Goal: Check status: Check status

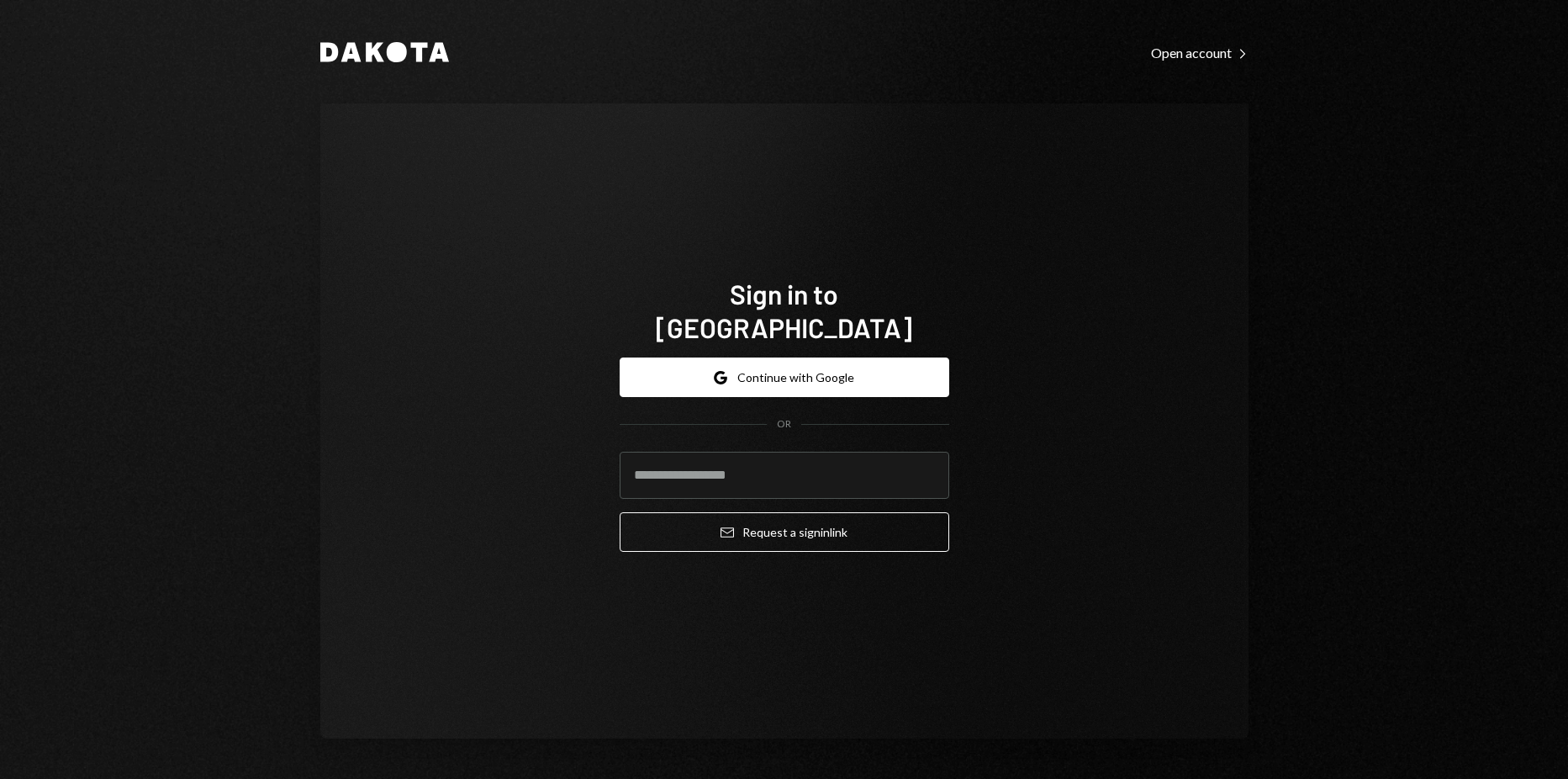
type input "**********"
click at [794, 492] on form "**********" at bounding box center [784, 454] width 330 height 194
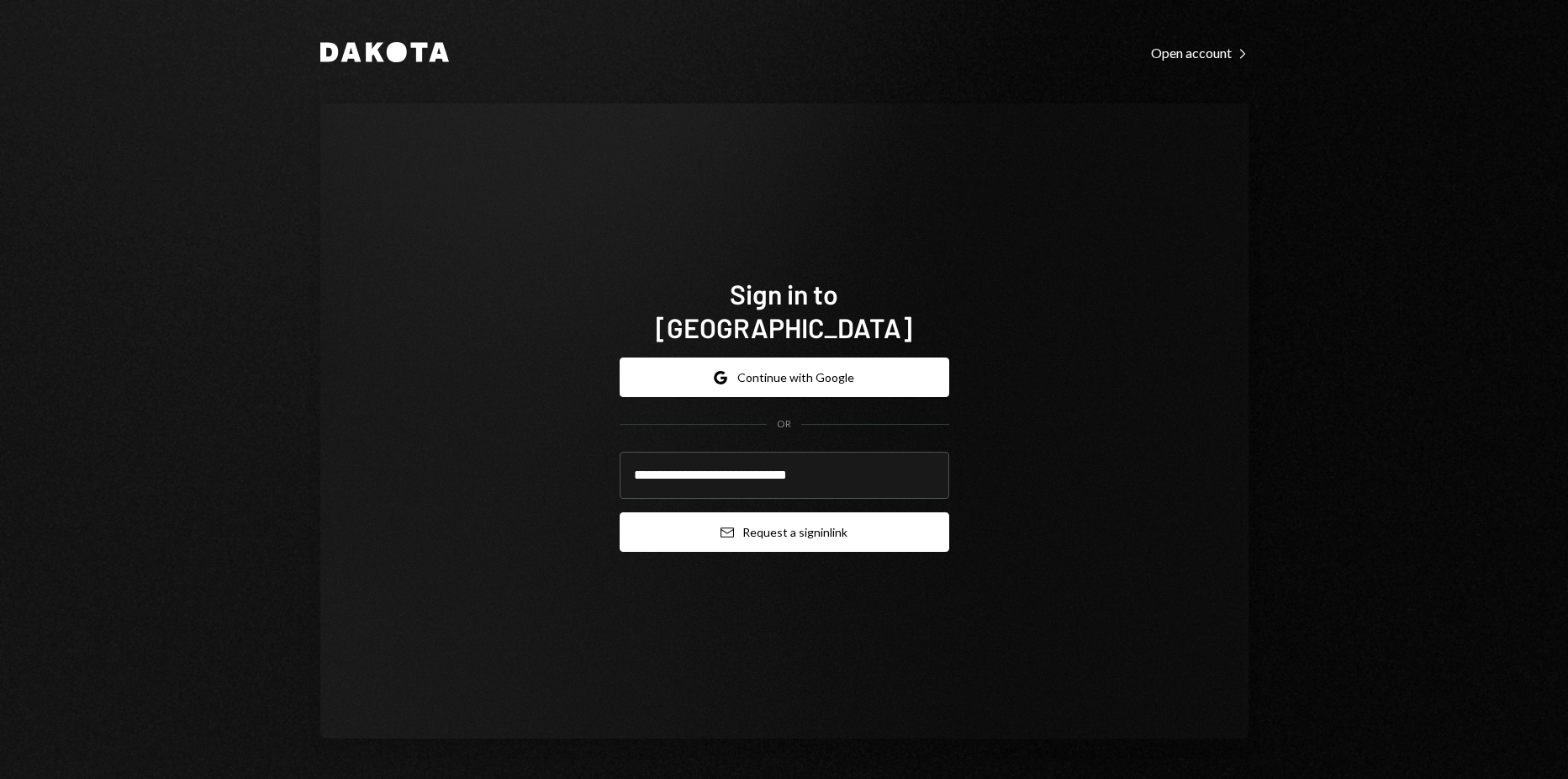
click at [802, 519] on button "Email Request a sign in link" at bounding box center [784, 532] width 330 height 39
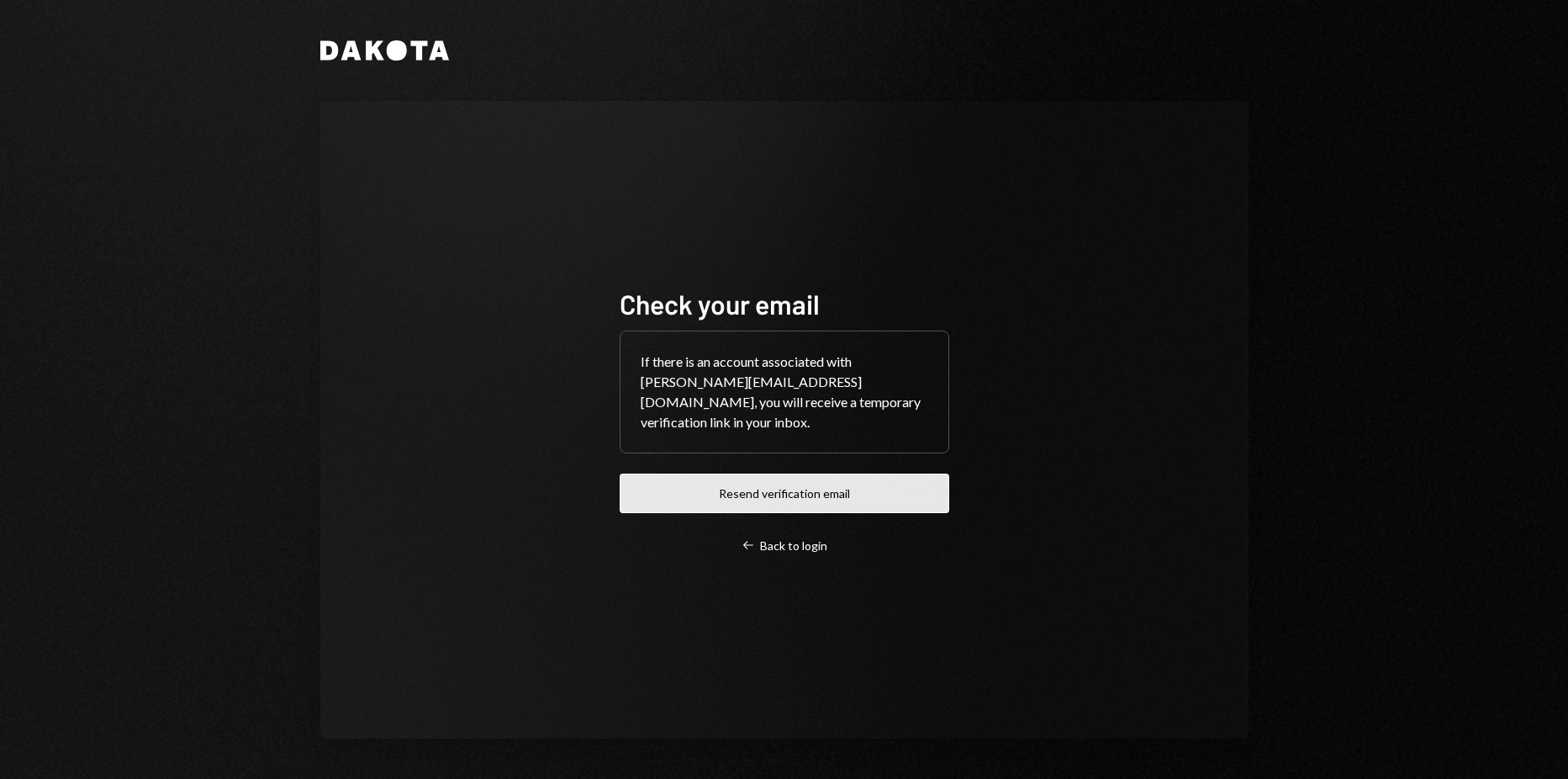
click at [816, 487] on button "Resend verification email" at bounding box center [784, 493] width 330 height 39
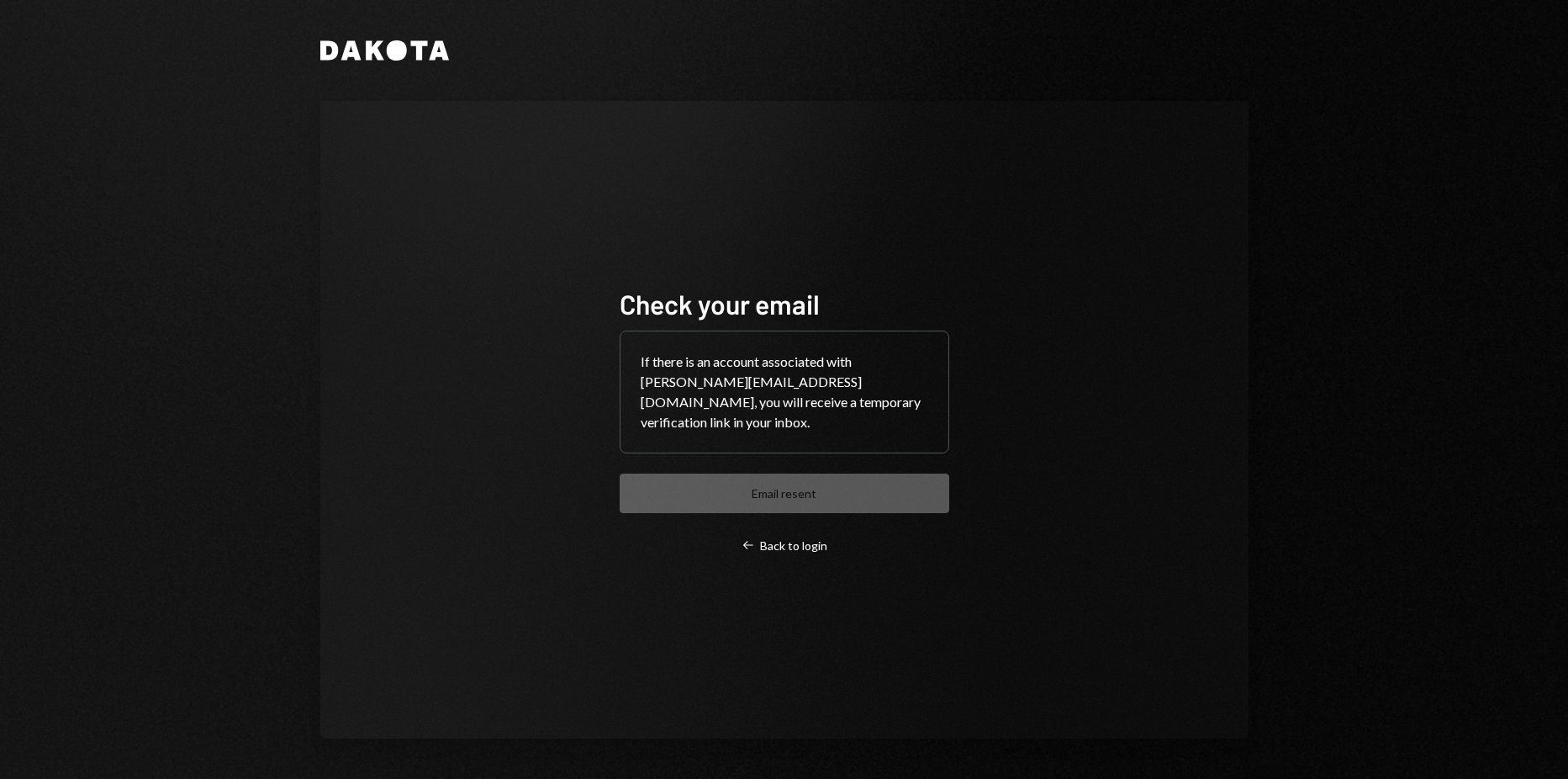
click at [1270, 216] on div "Dakota Check your email If there is an account associated with harrison@autonom…" at bounding box center [784, 389] width 1009 height 779
drag, startPoint x: 1155, startPoint y: 250, endPoint x: 994, endPoint y: 270, distance: 162.2
click at [1043, 265] on div "Check your email If there is an account associated with harrison@autonomousproj…" at bounding box center [784, 419] width 928 height 638
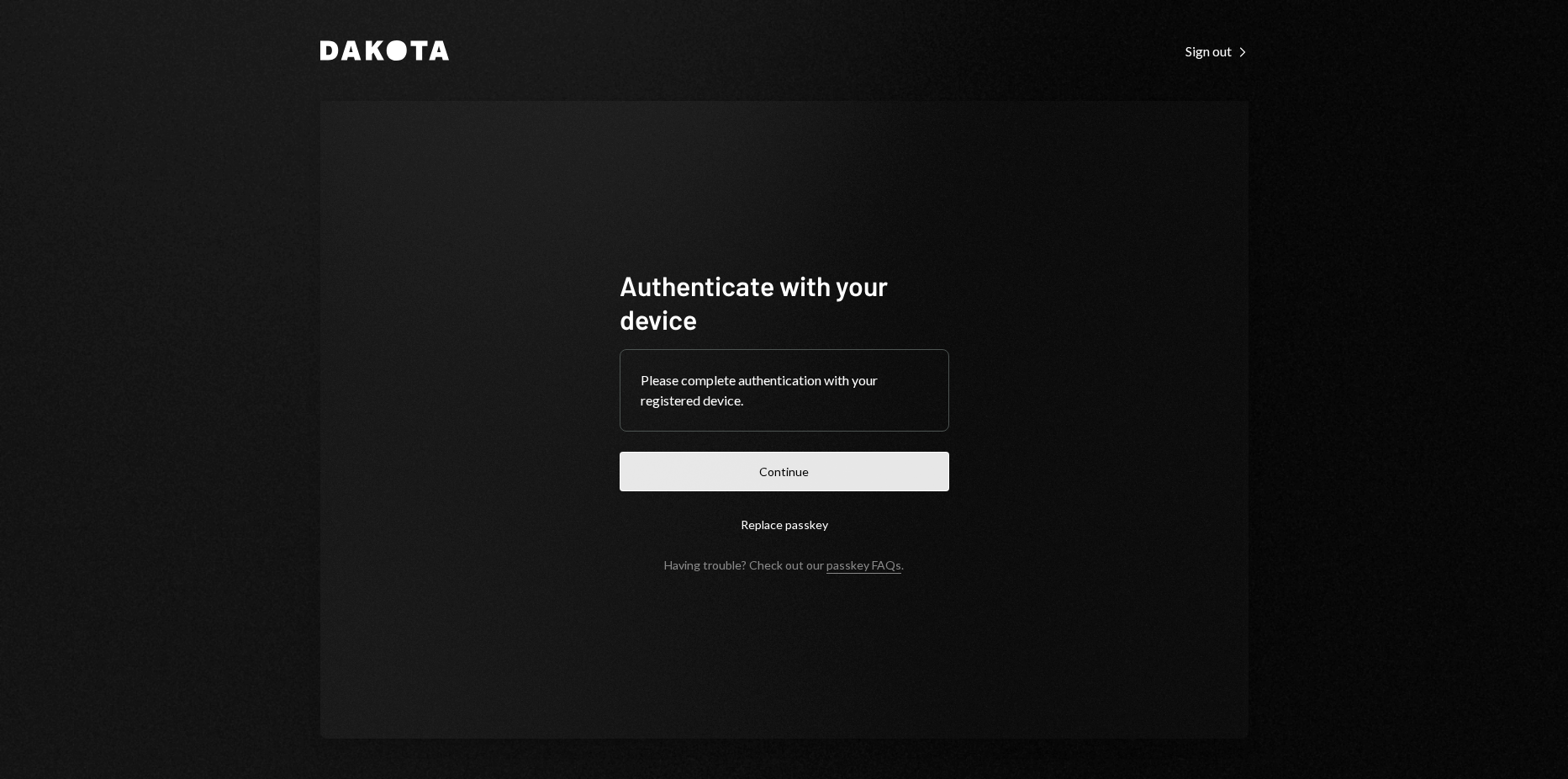
click at [868, 493] on form "Authenticate with your device Please complete authentication with your register…" at bounding box center [784, 419] width 330 height 303
click at [870, 482] on button "Continue" at bounding box center [784, 471] width 330 height 39
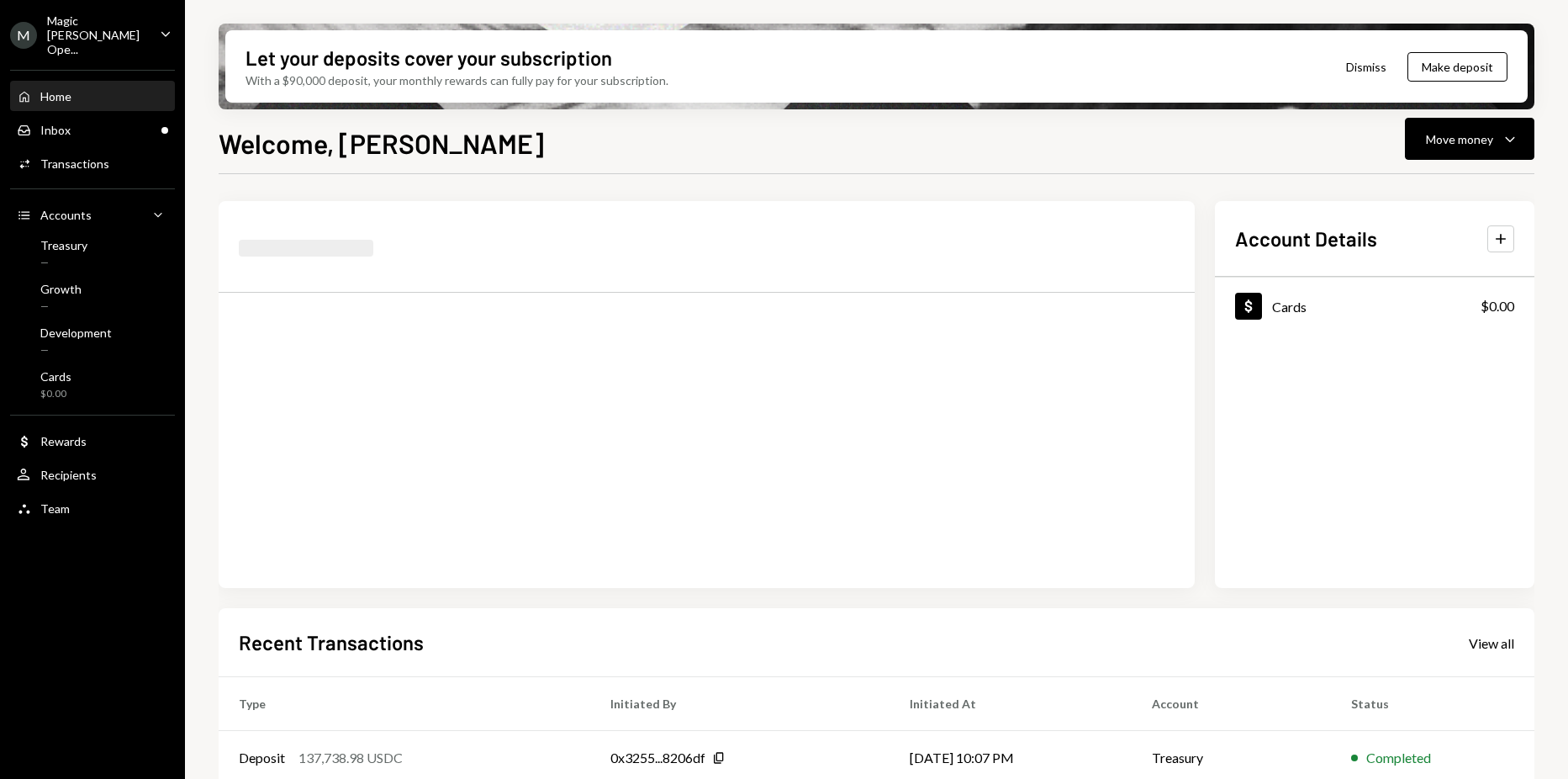
click at [136, 25] on div "Magic [PERSON_NAME] Ope..." at bounding box center [97, 35] width 99 height 43
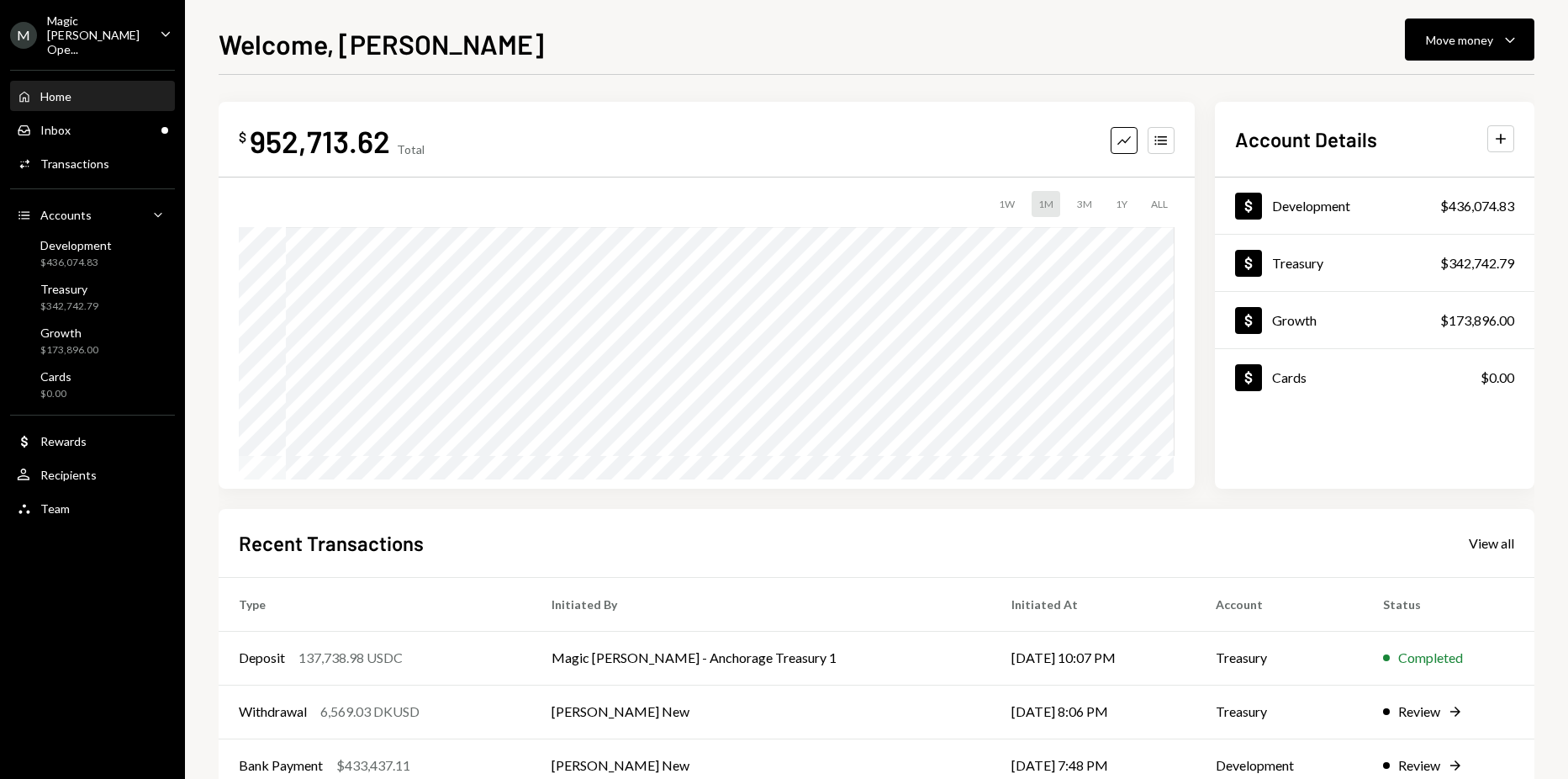
click at [726, 50] on div "Welcome, [PERSON_NAME] Move money Caret Down" at bounding box center [876, 41] width 1316 height 37
click at [116, 32] on div "Magic [PERSON_NAME] Ope..." at bounding box center [97, 35] width 99 height 43
click at [858, 72] on div "Welcome, [PERSON_NAME] Move money Caret Down $ 952,713.62 Total Graph Accounts …" at bounding box center [876, 401] width 1316 height 755
click at [80, 123] on div "Inbox Inbox" at bounding box center [92, 130] width 151 height 15
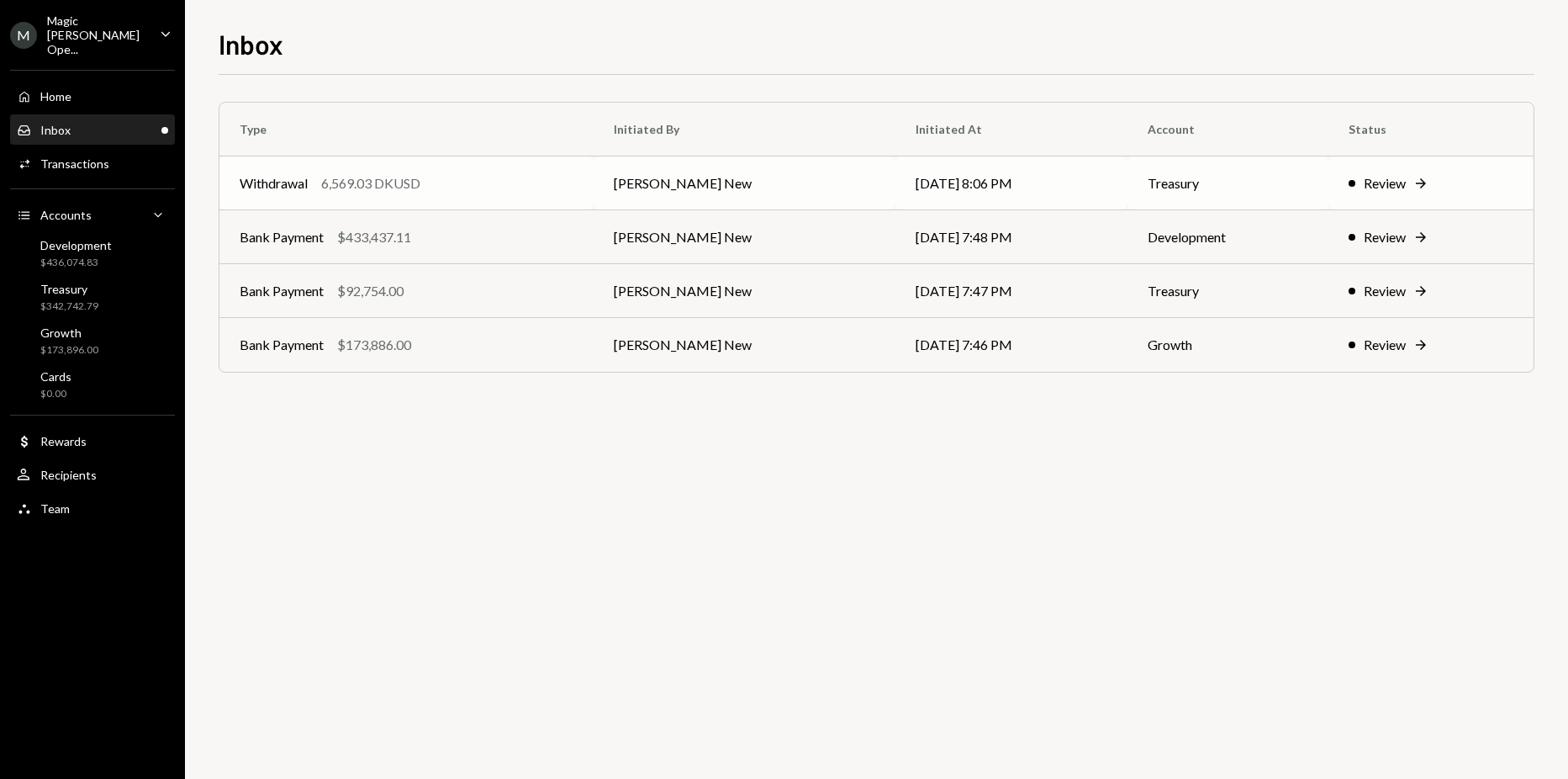
click at [538, 190] on div "Withdrawal 6,569.03 DKUSD" at bounding box center [406, 183] width 334 height 21
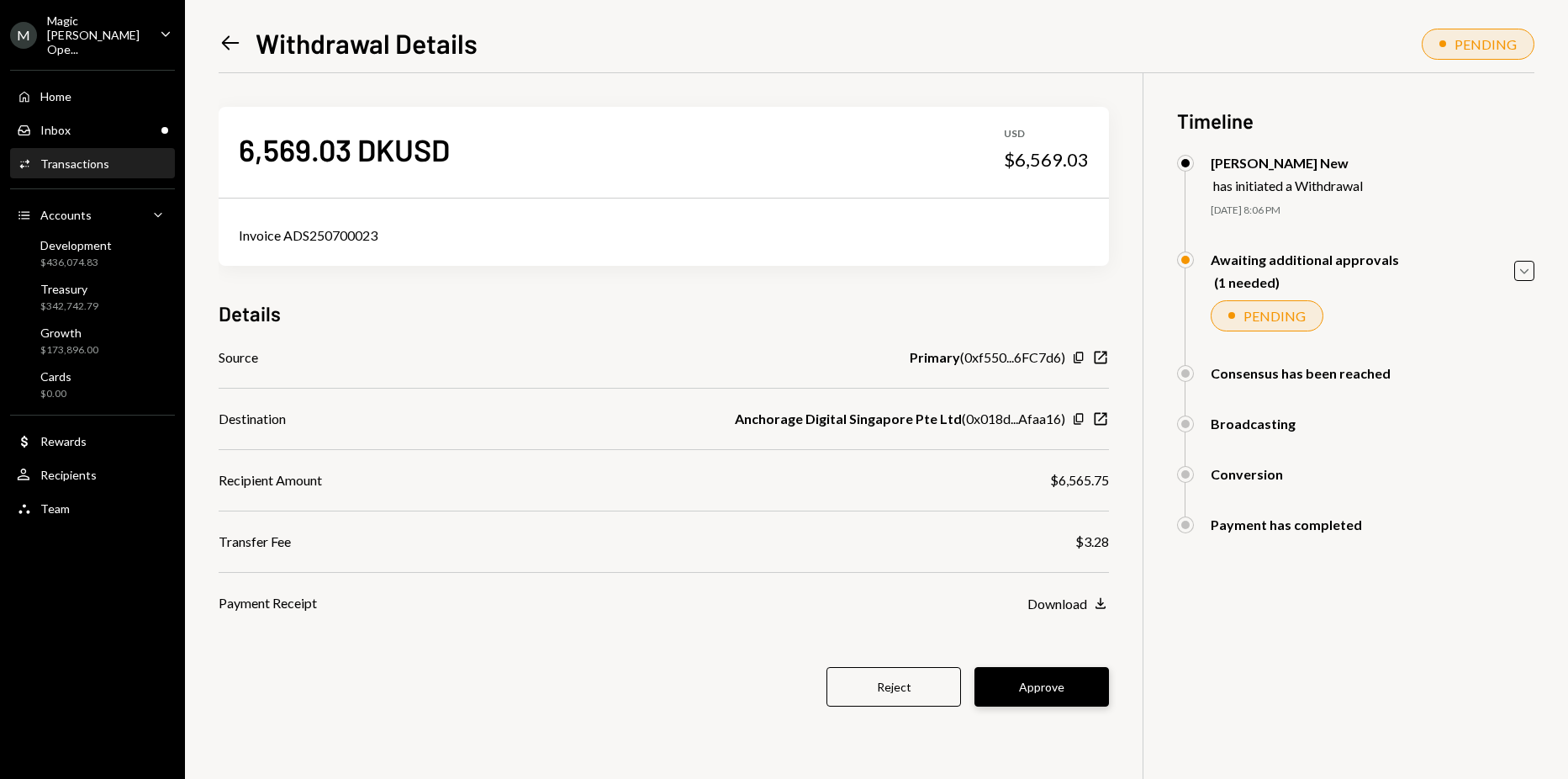
click at [1046, 683] on button "Approve" at bounding box center [1042, 686] width 134 height 39
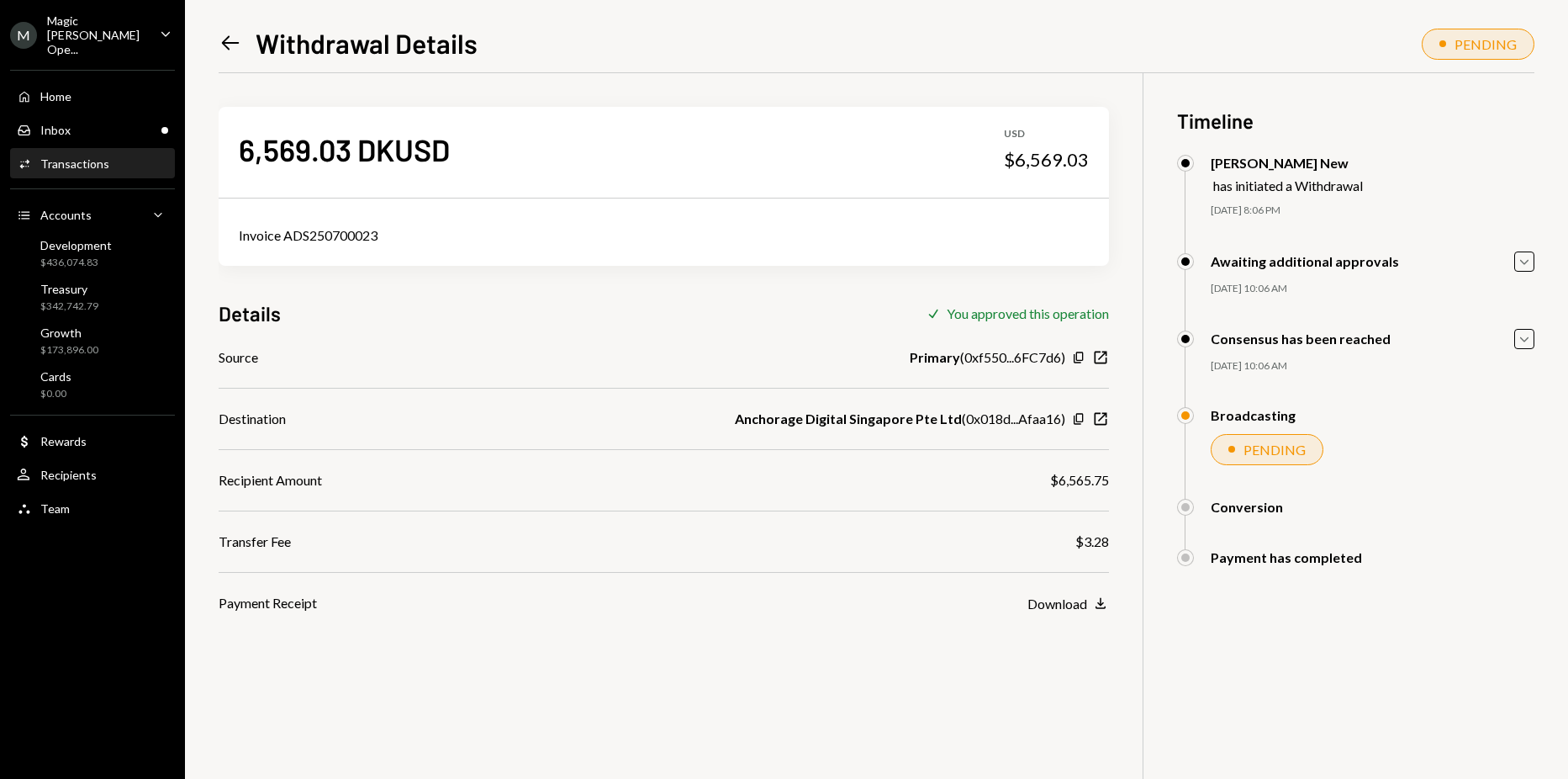
click at [218, 32] on icon "Left Arrow" at bounding box center [230, 43] width 23 height 23
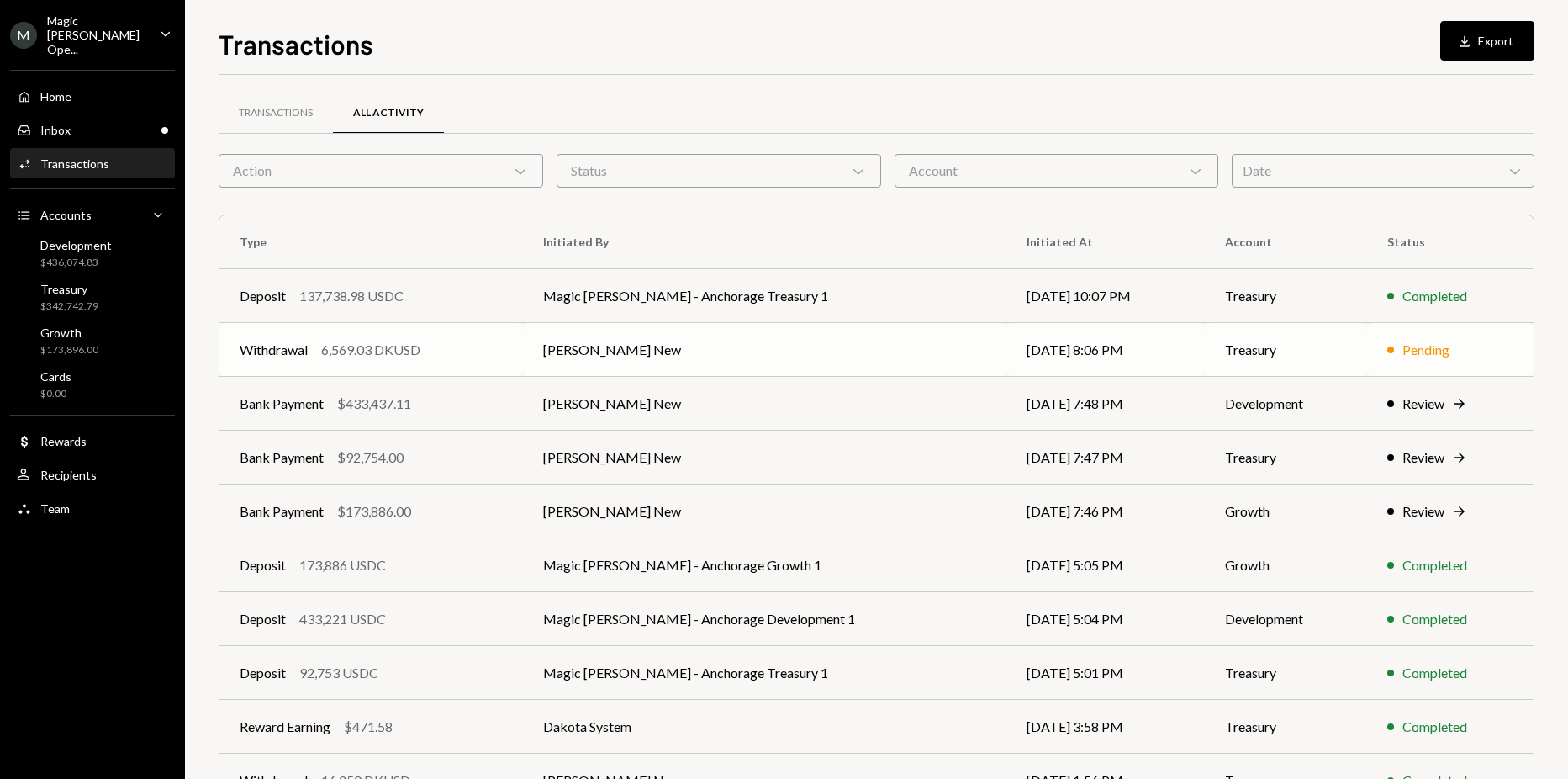
click at [865, 329] on td "[PERSON_NAME] New" at bounding box center [765, 350] width 484 height 54
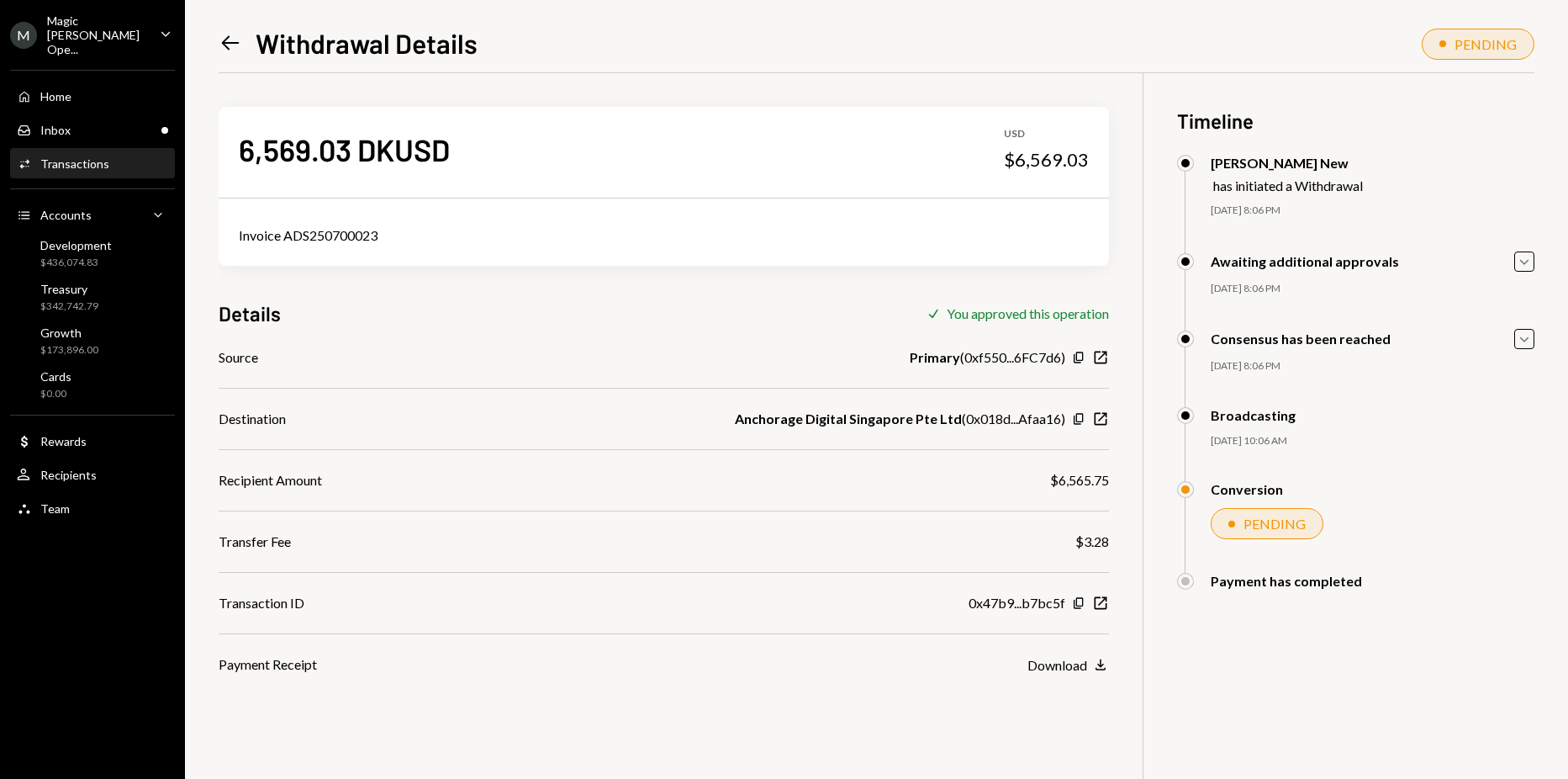
click at [227, 35] on icon "Left Arrow" at bounding box center [230, 43] width 23 height 23
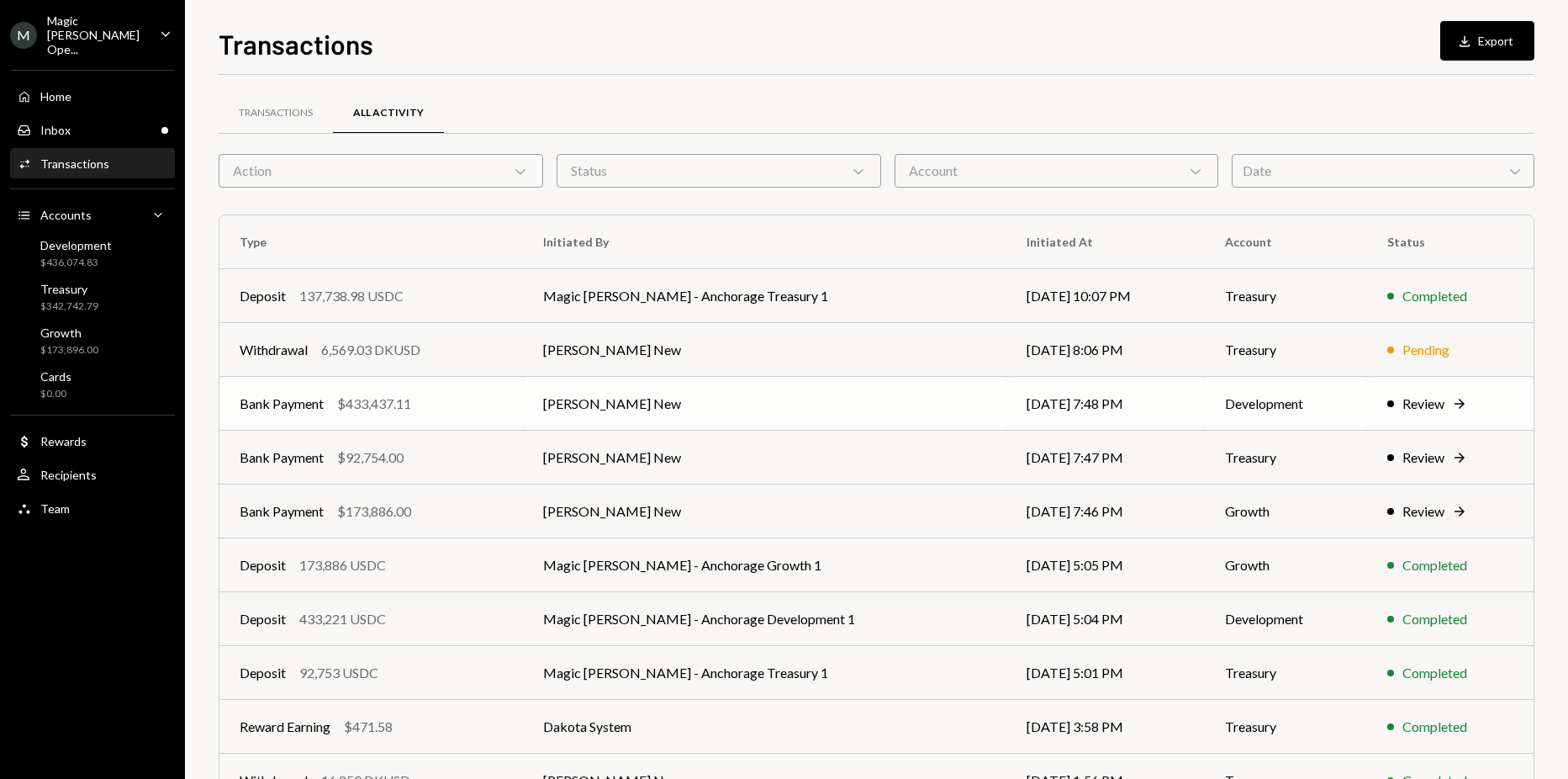
click at [808, 404] on td "[PERSON_NAME] New" at bounding box center [765, 403] width 484 height 54
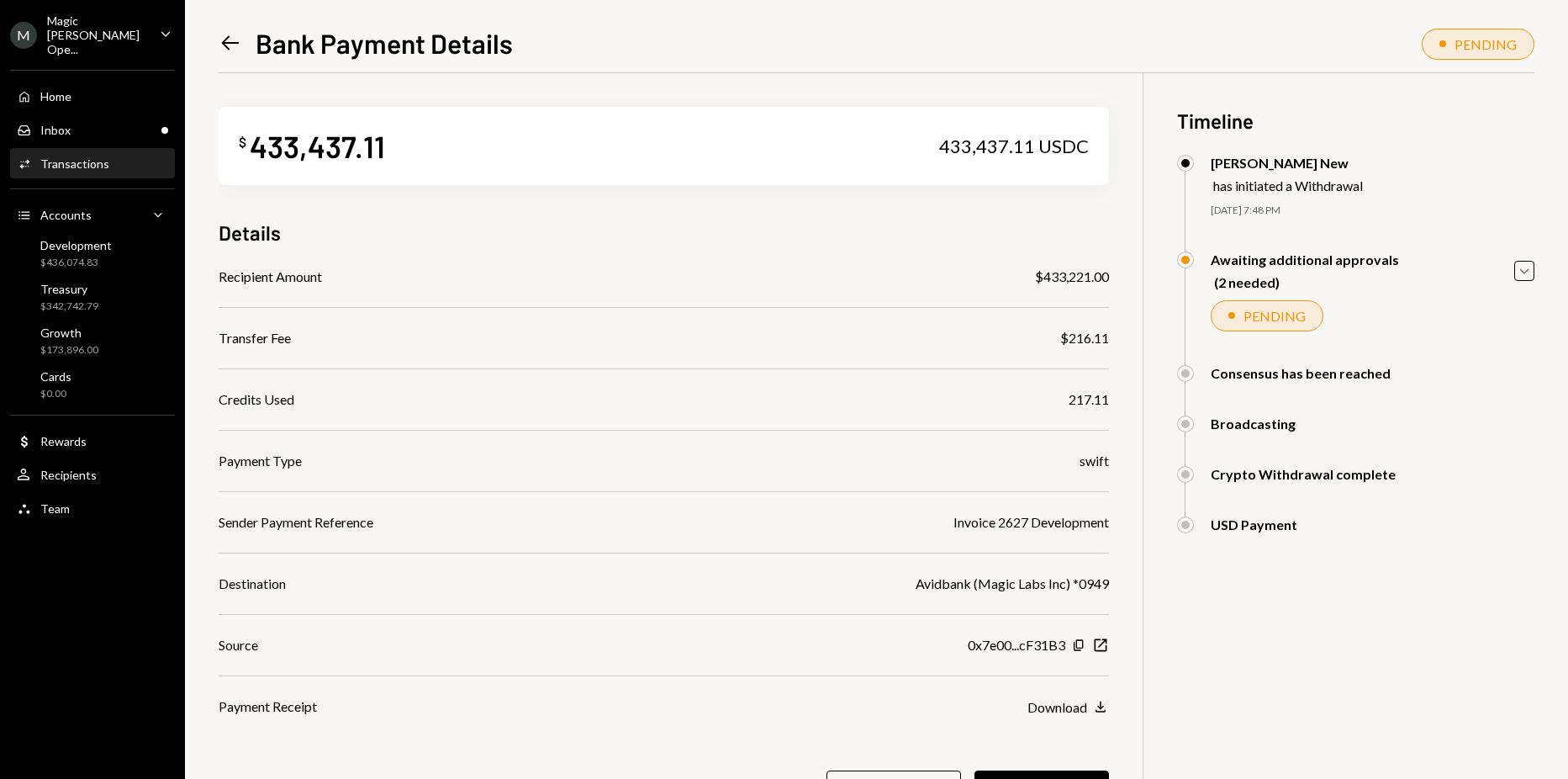
click at [223, 30] on link "Left Arrow" at bounding box center [230, 42] width 23 height 26
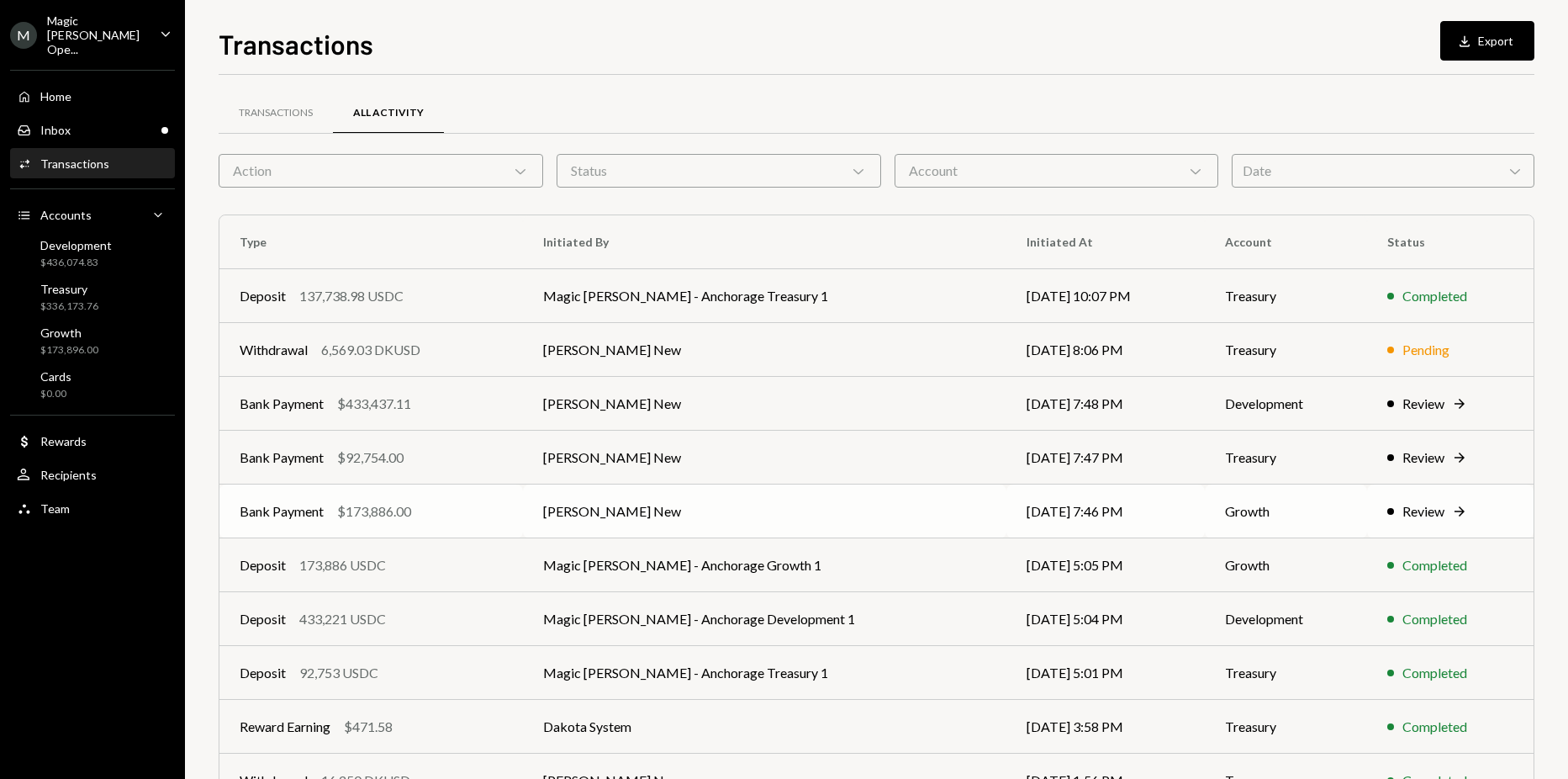
click at [697, 505] on td "[PERSON_NAME] New" at bounding box center [765, 511] width 484 height 54
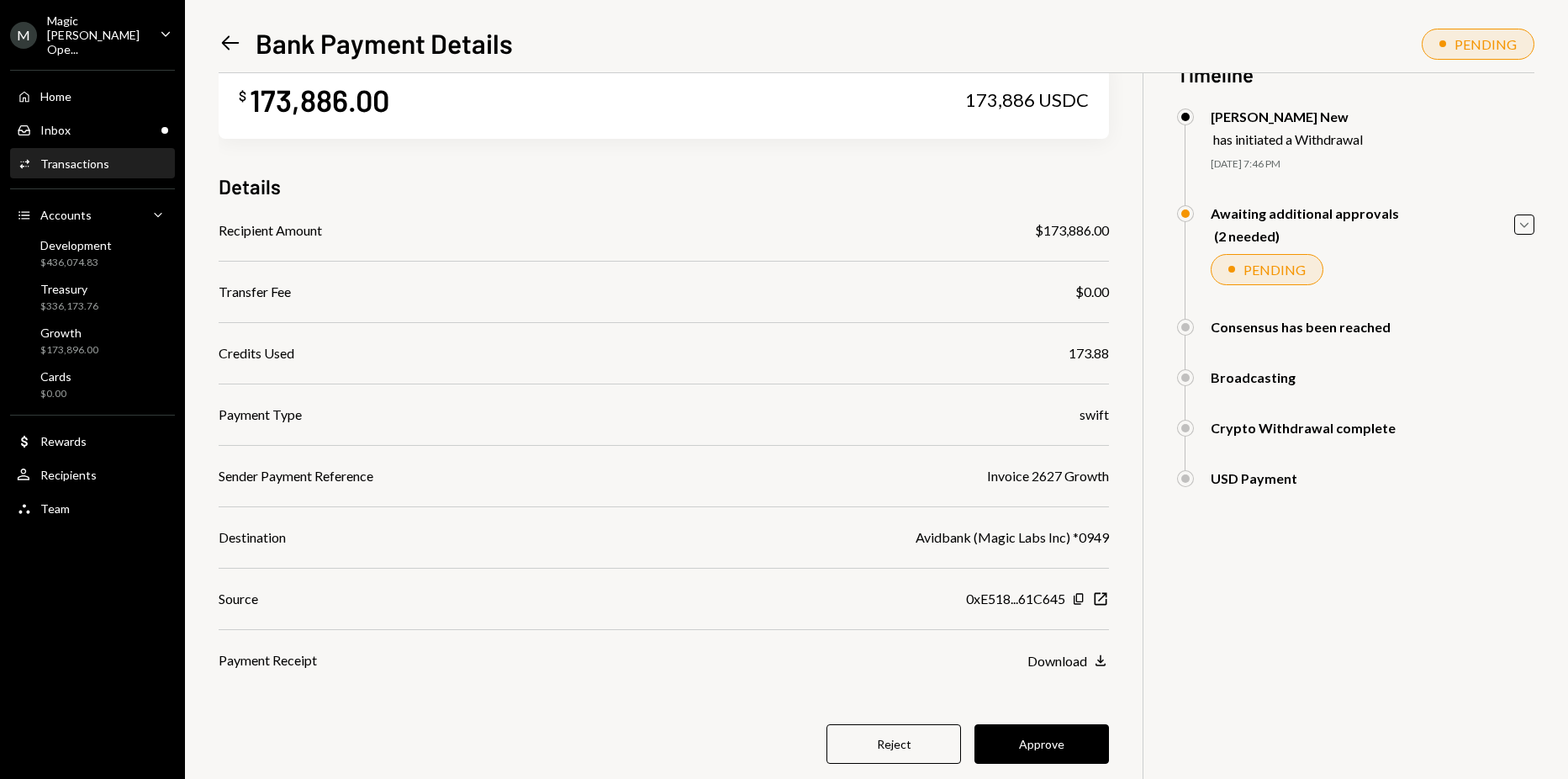
scroll to position [85, 0]
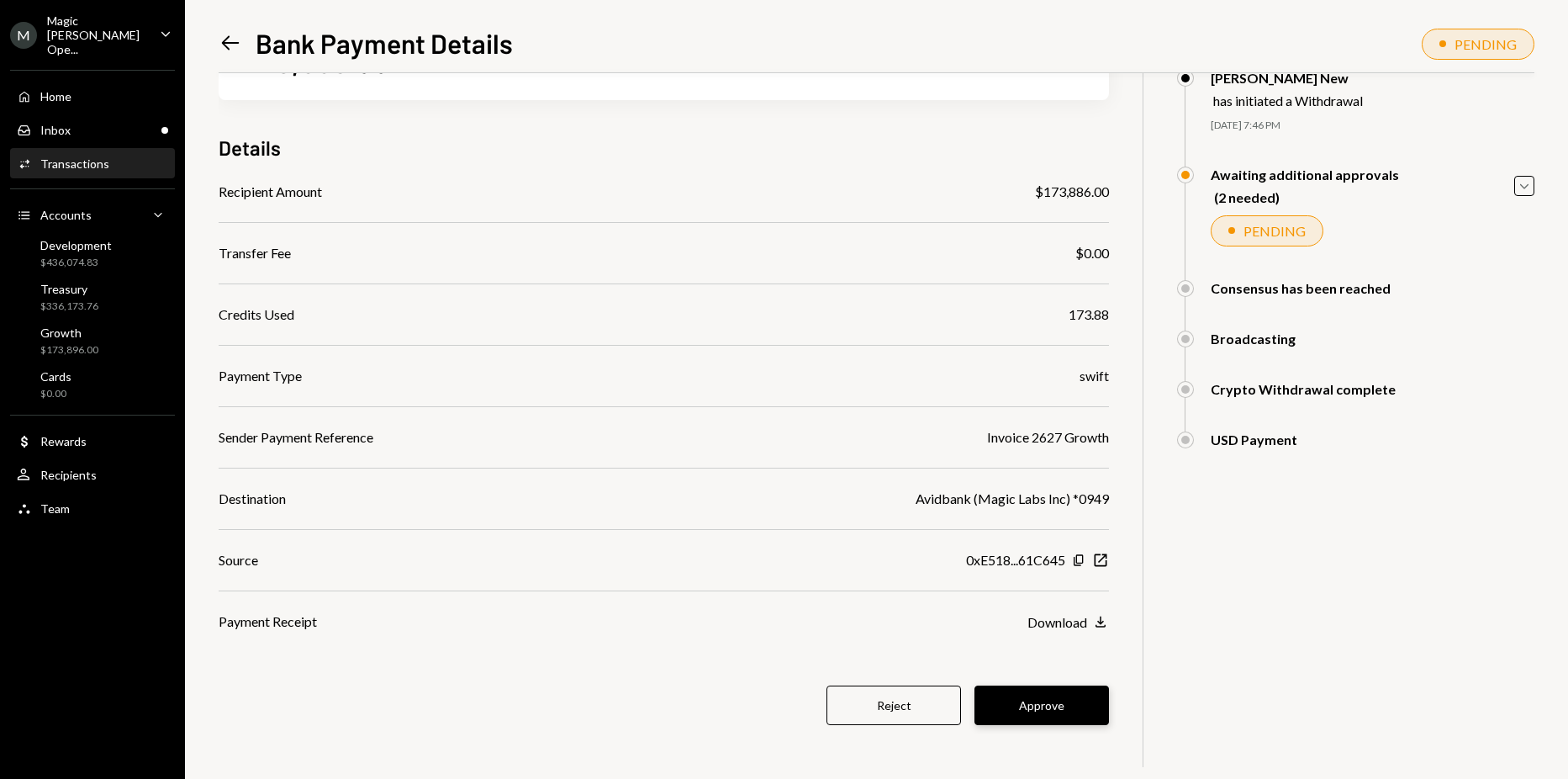
click at [1079, 708] on button "Approve" at bounding box center [1042, 705] width 134 height 39
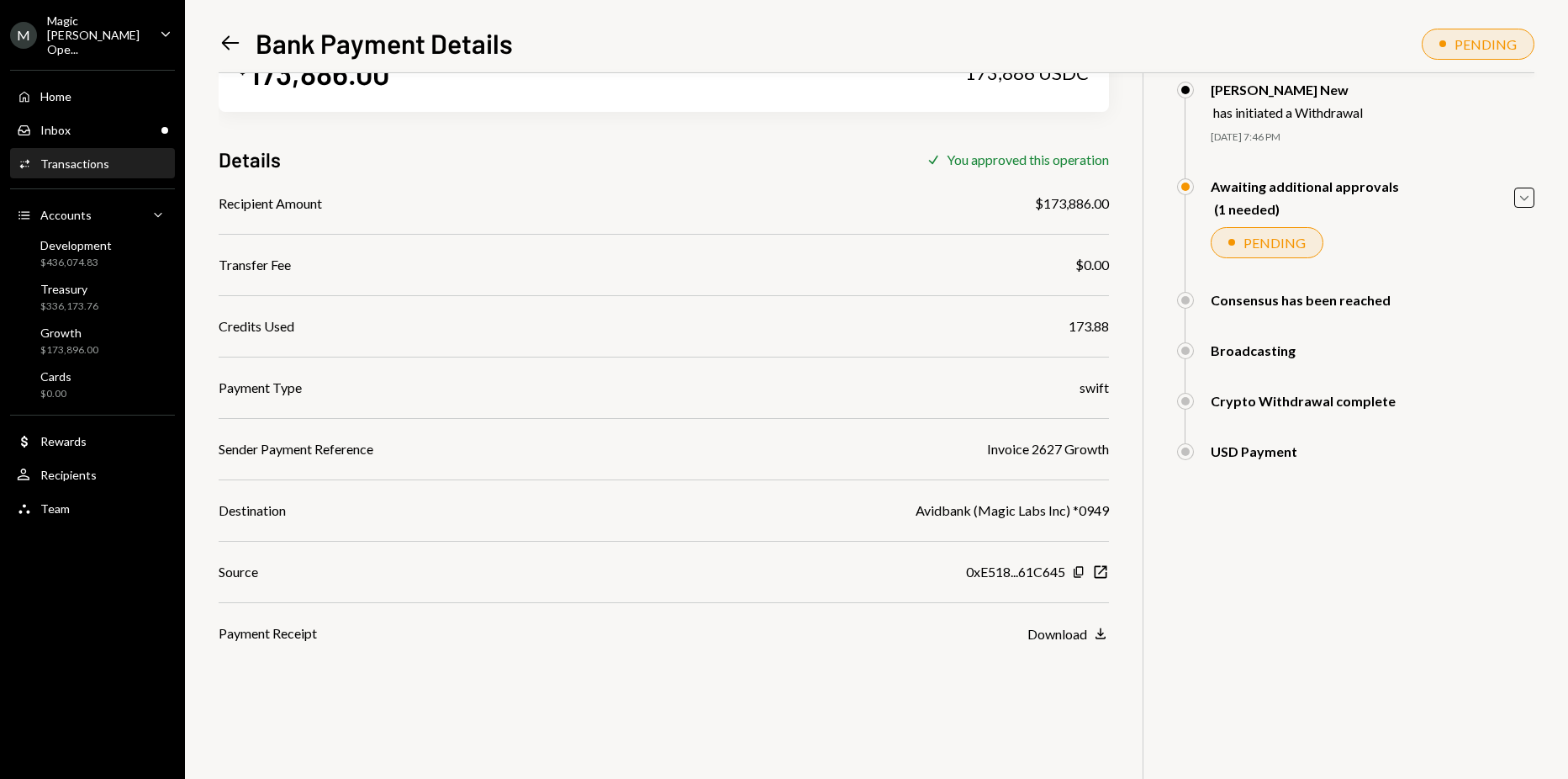
click at [239, 41] on icon "Left Arrow" at bounding box center [230, 43] width 23 height 23
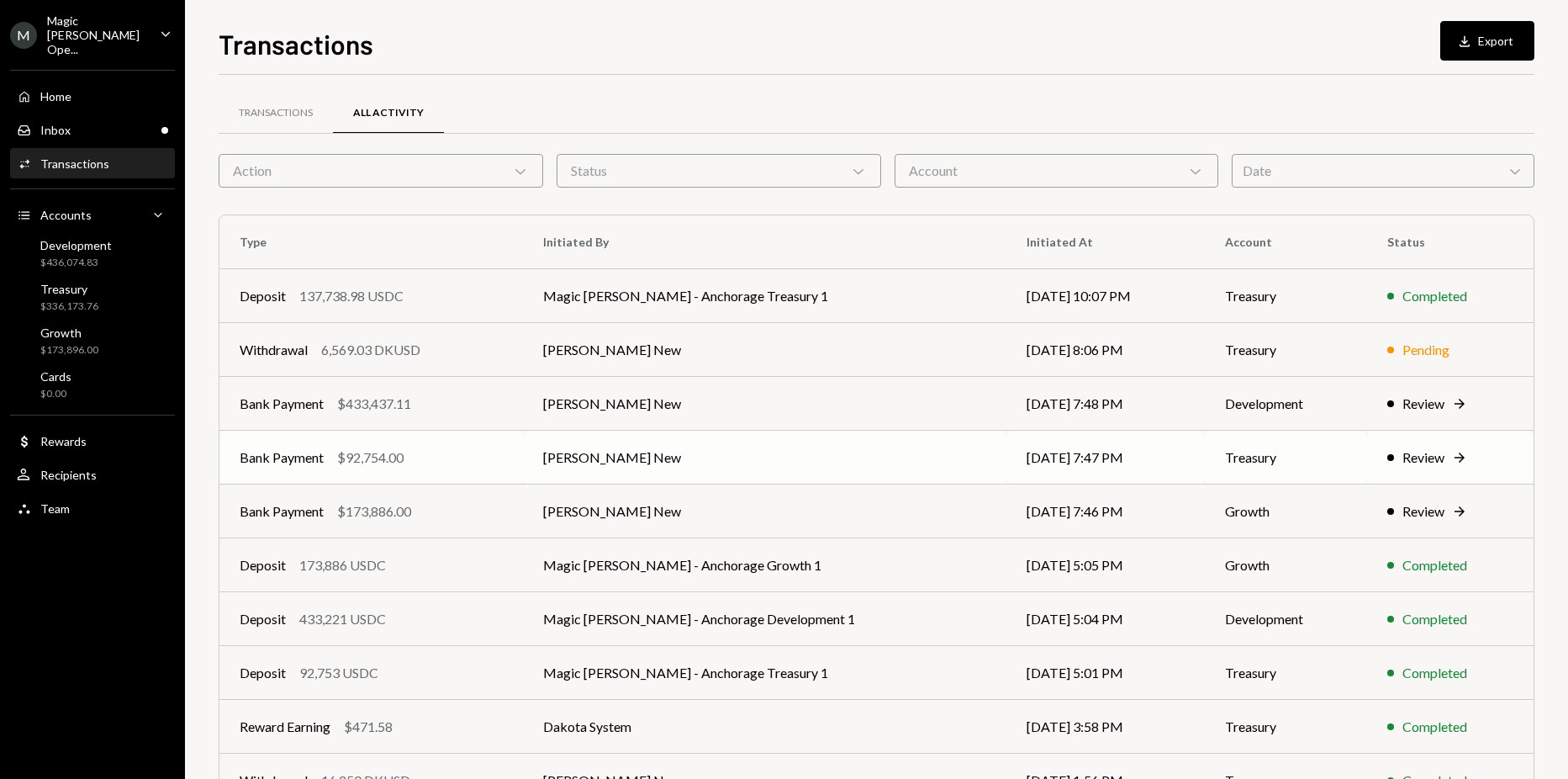
click at [762, 460] on td "[PERSON_NAME] New" at bounding box center [765, 457] width 484 height 54
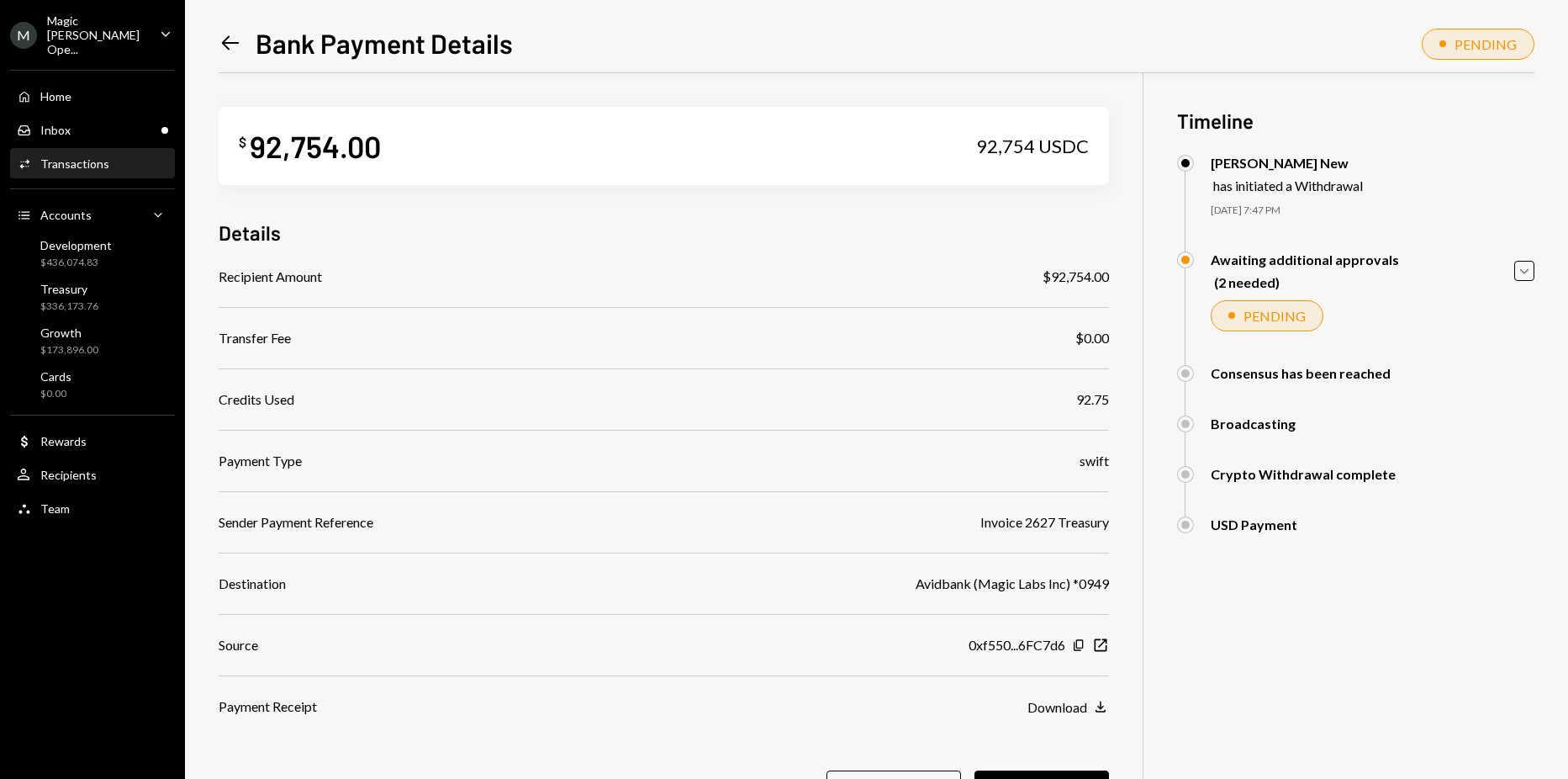
scroll to position [85, 0]
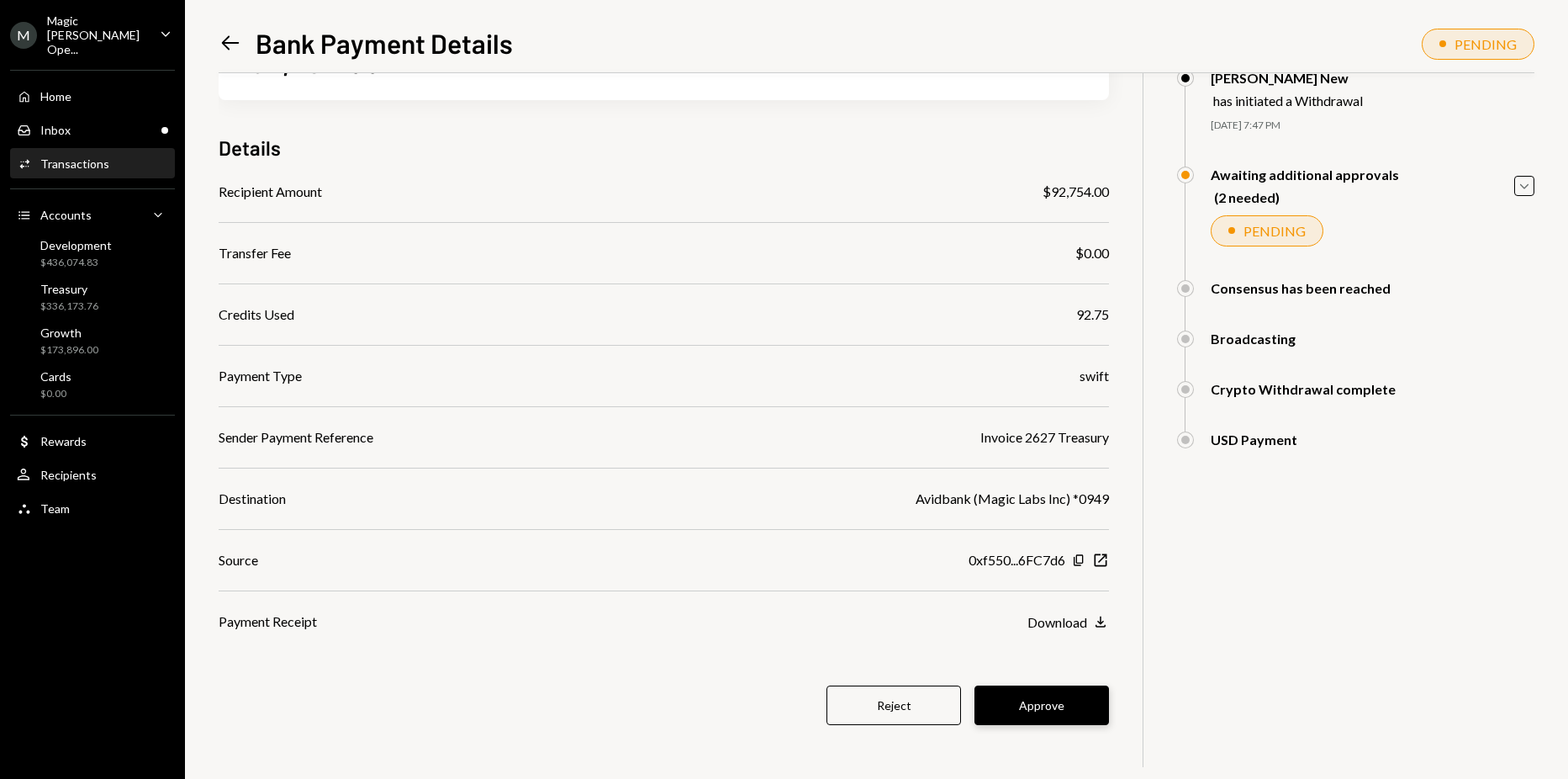
click at [1014, 703] on button "Approve" at bounding box center [1042, 705] width 134 height 39
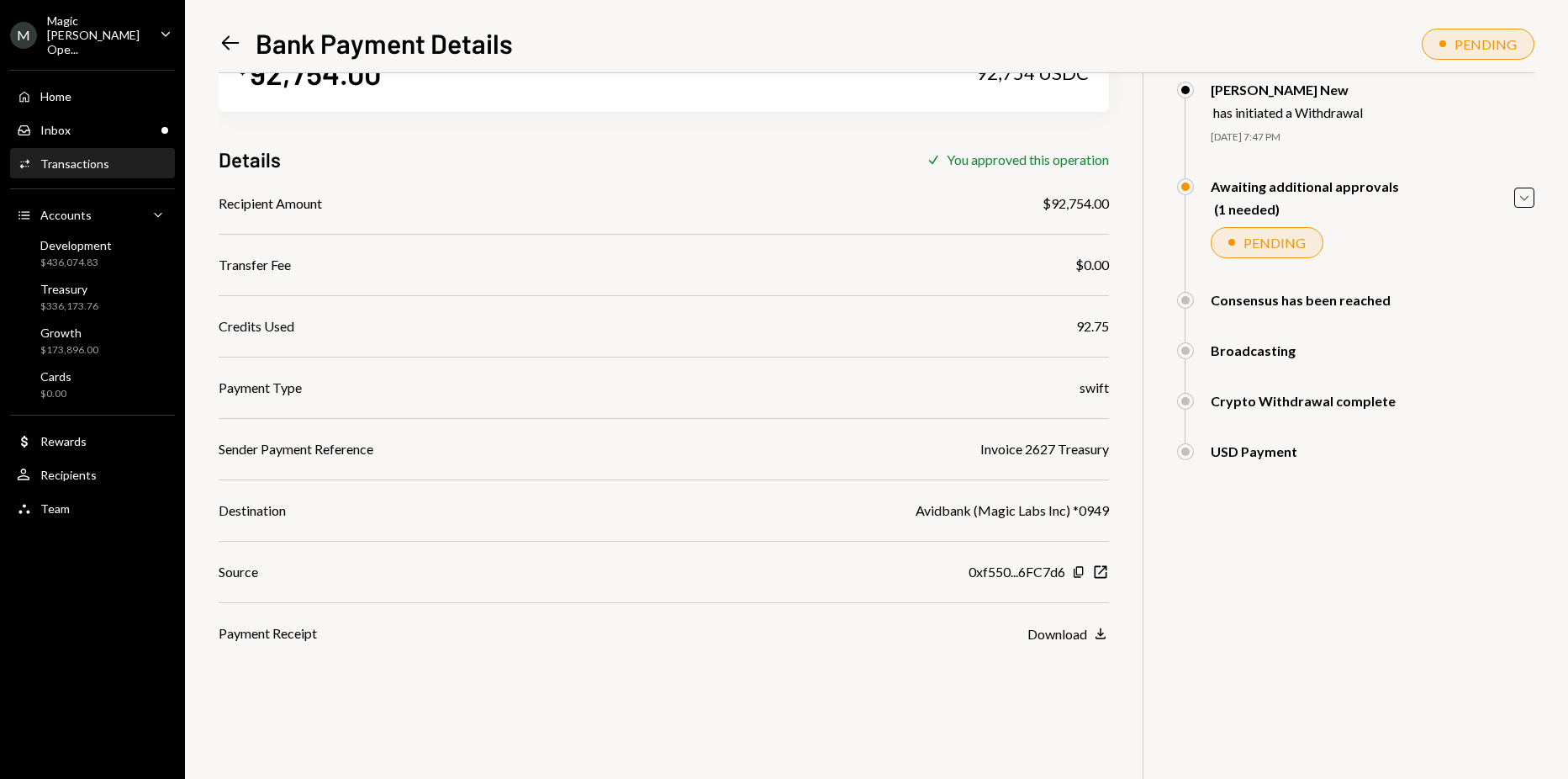
scroll to position [73, 0]
click at [232, 38] on icon "Left Arrow" at bounding box center [230, 43] width 23 height 23
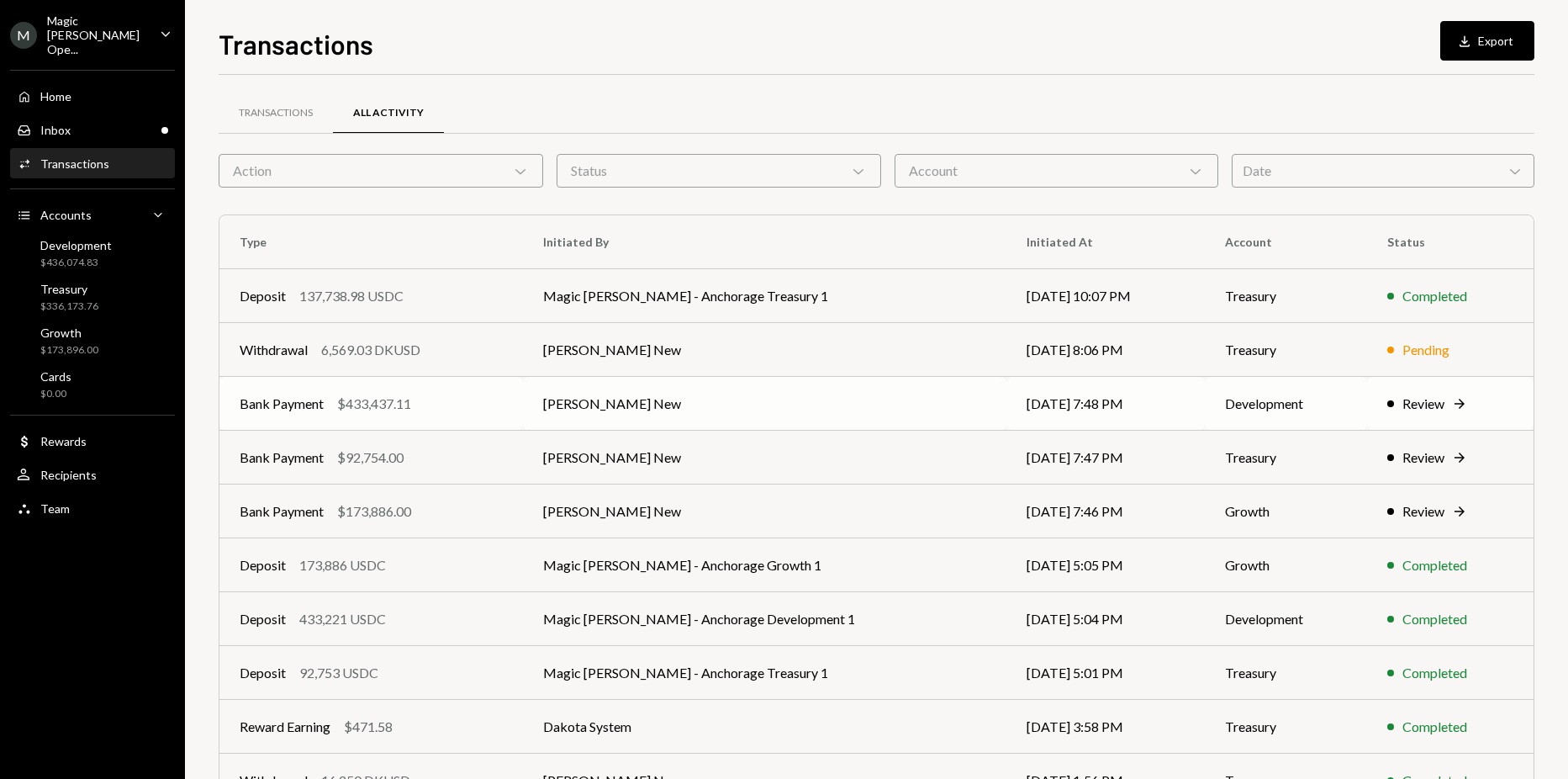
click at [715, 394] on td "[PERSON_NAME] New" at bounding box center [765, 403] width 484 height 54
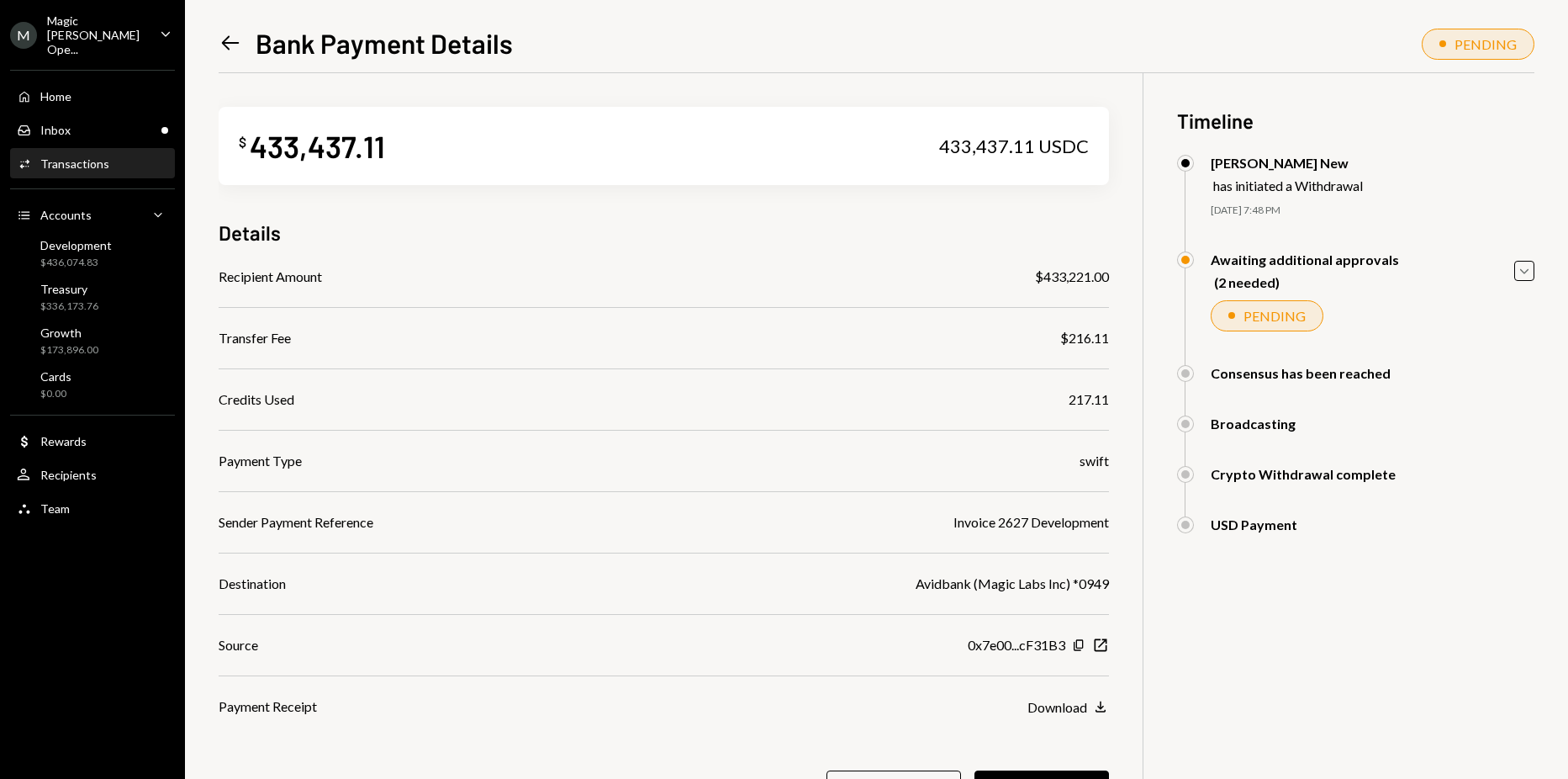
click at [758, 266] on div "$ 433,437.11 433,437.11 USDC Details Recipient Amount $433,221.00 Transfer Fee …" at bounding box center [664, 469] width 891 height 791
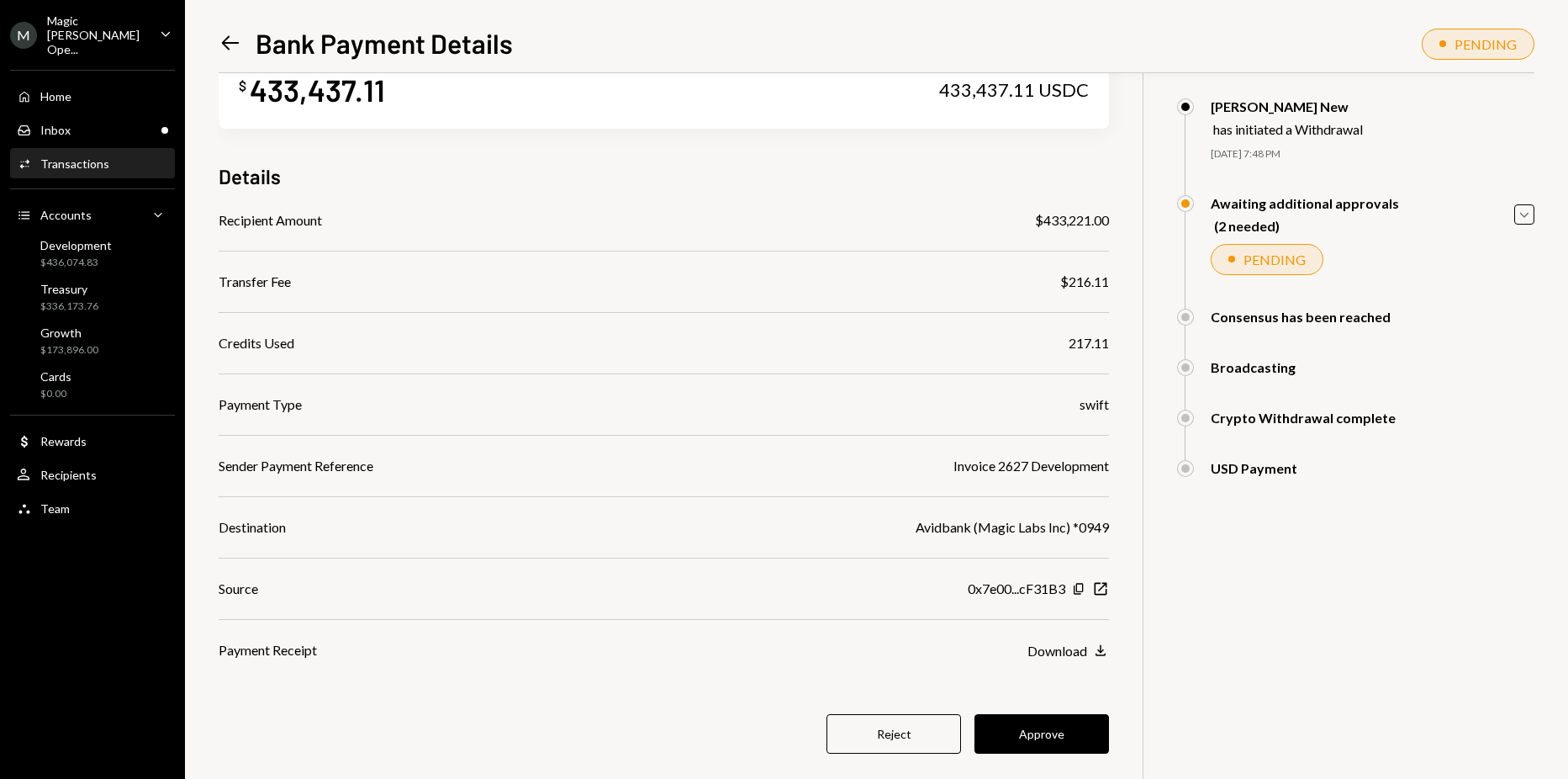
scroll to position [84, 0]
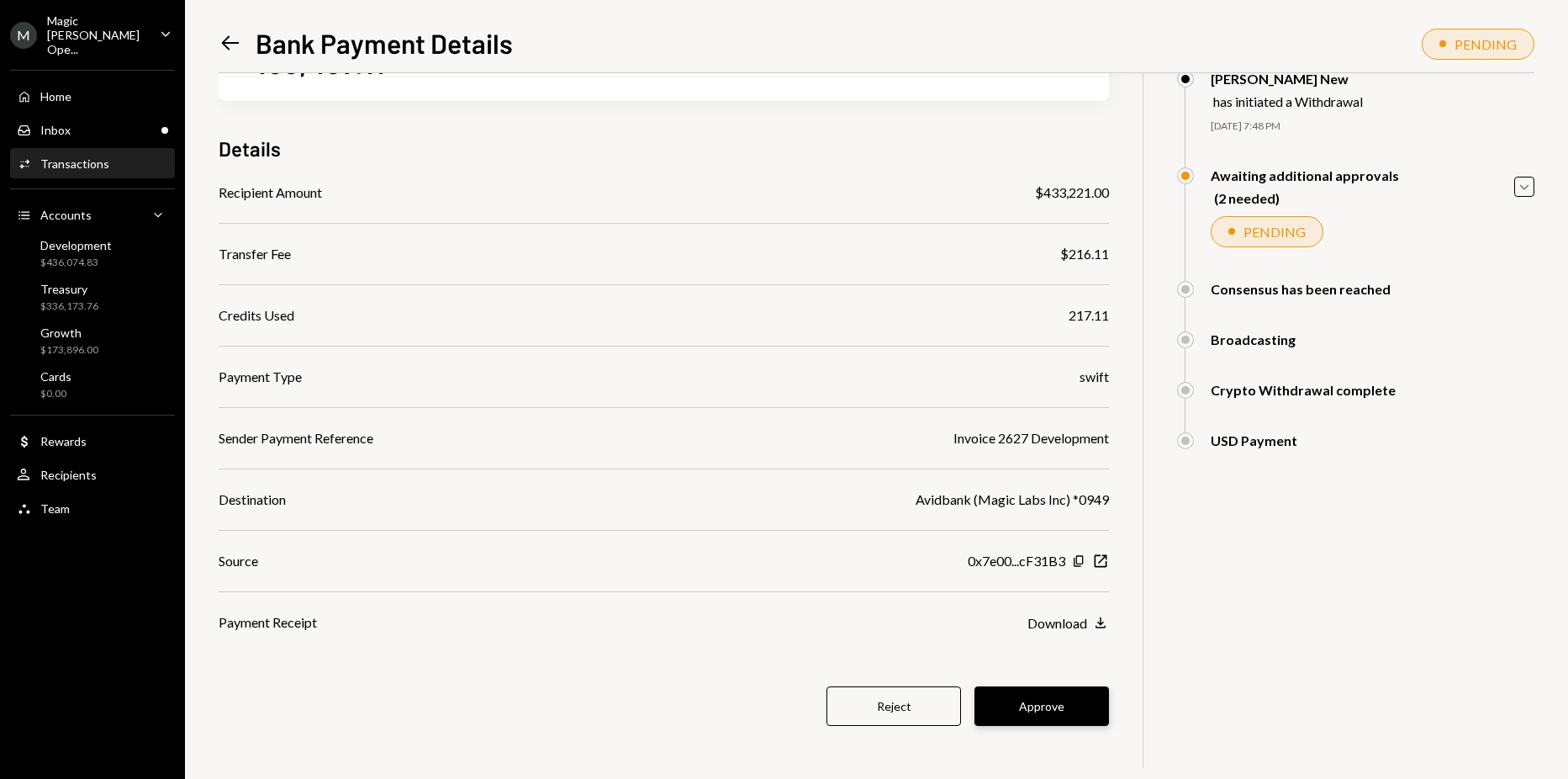
click at [1021, 704] on button "Approve" at bounding box center [1042, 706] width 134 height 39
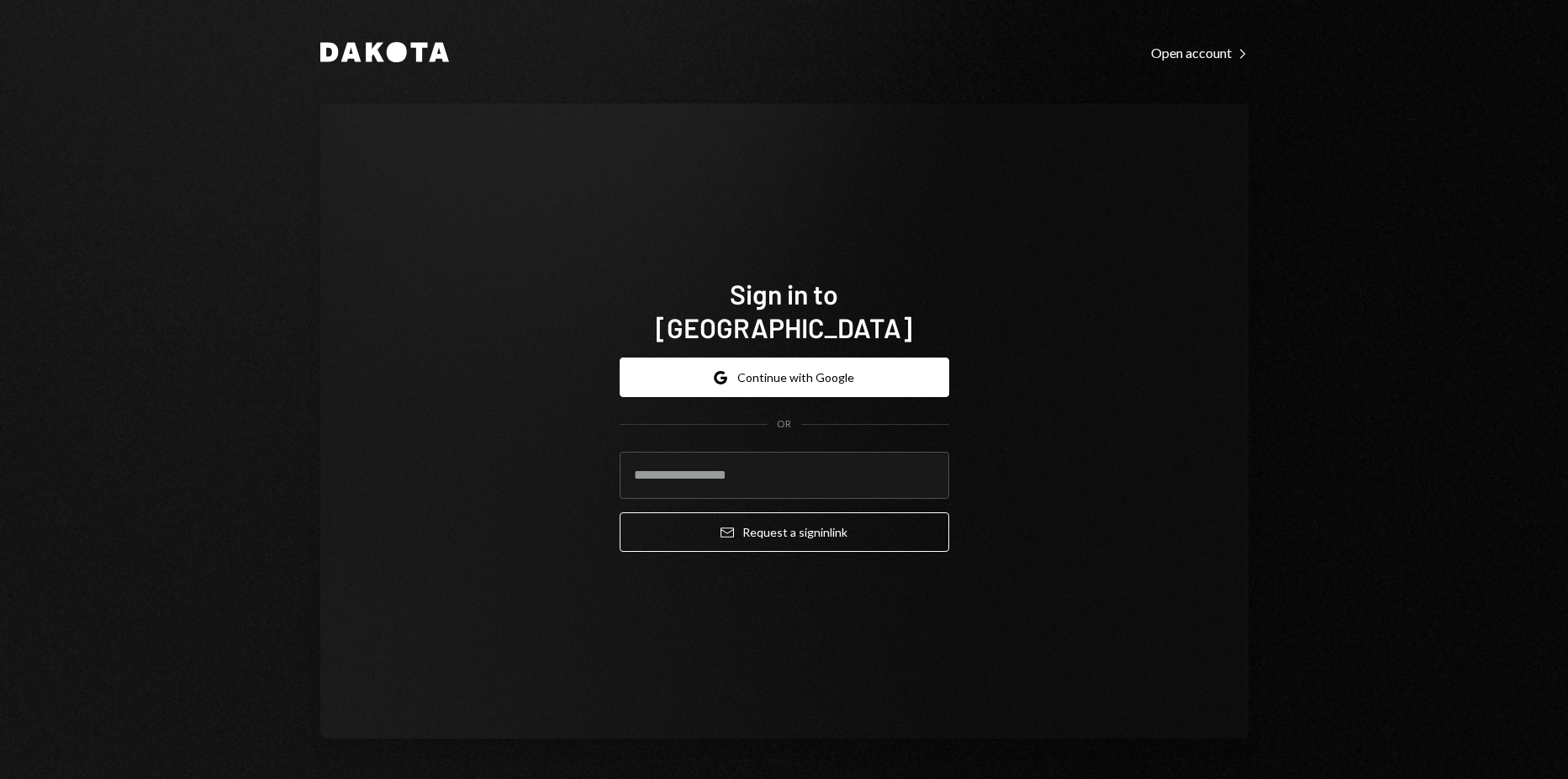
click at [329, 181] on div "Sign in to Dakota Google Continue with Google OR Email Request a sign in link" at bounding box center [784, 421] width 928 height 635
